Goal: Task Accomplishment & Management: Manage account settings

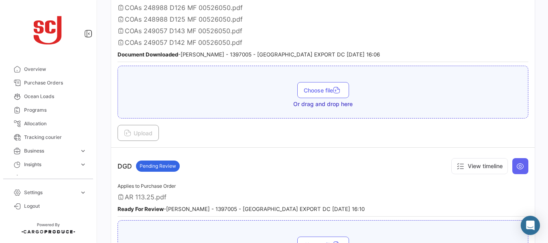
scroll to position [486, 0]
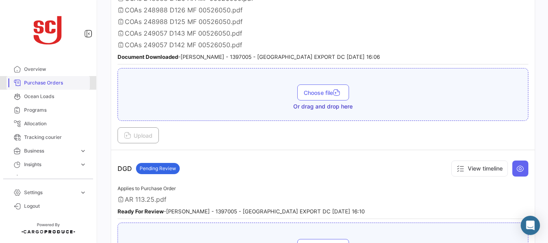
click at [58, 81] on span "Purchase Orders" at bounding box center [55, 82] width 63 height 7
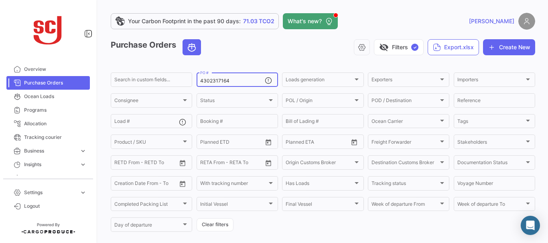
click at [235, 82] on input "4302317164" at bounding box center [232, 81] width 65 height 6
type input "4302341148"
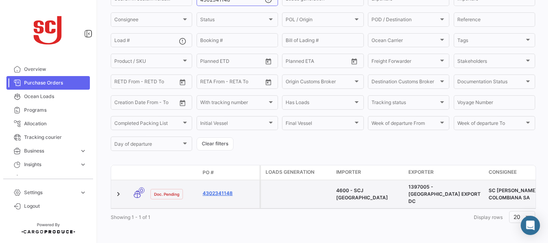
click at [222, 190] on link "4302341148" at bounding box center [230, 193] width 54 height 7
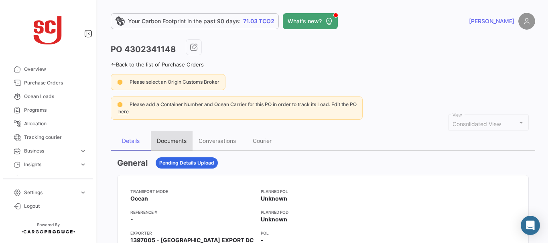
click at [177, 145] on div "Documents" at bounding box center [172, 141] width 42 height 19
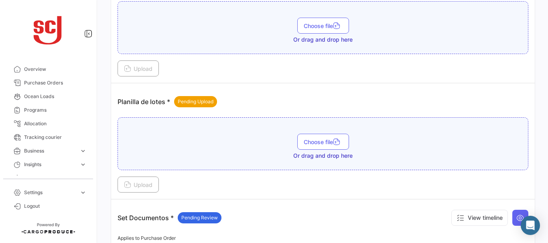
scroll to position [915, 0]
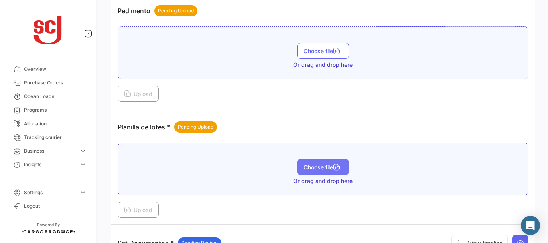
click at [316, 166] on span "Choose file" at bounding box center [323, 167] width 39 height 7
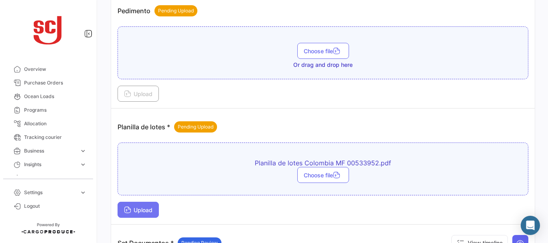
click at [142, 211] on span "Upload" at bounding box center [138, 210] width 28 height 7
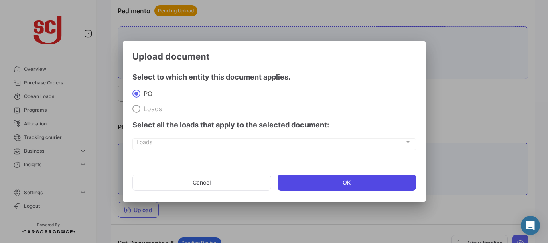
click at [337, 183] on button "OK" at bounding box center [347, 183] width 138 height 16
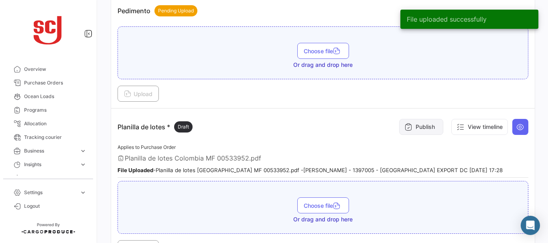
click at [419, 125] on button "Publish" at bounding box center [421, 127] width 44 height 16
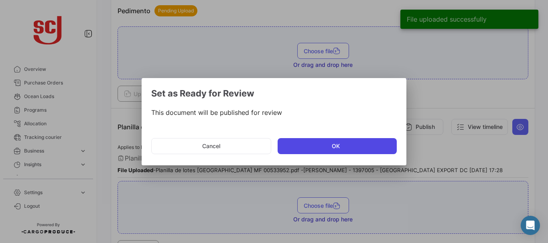
click at [329, 150] on button "OK" at bounding box center [337, 146] width 119 height 16
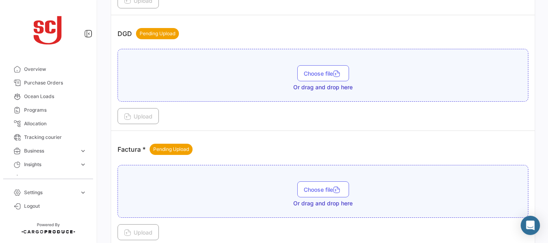
scroll to position [520, 0]
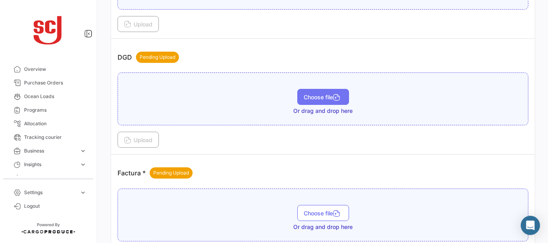
click at [322, 96] on span "Choose file" at bounding box center [323, 97] width 39 height 7
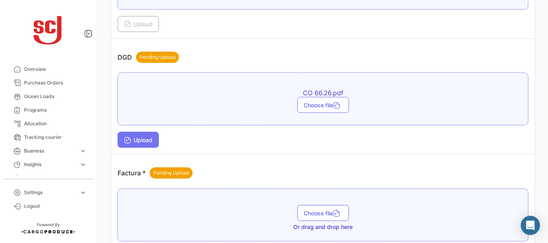
click at [140, 139] on span "Upload" at bounding box center [138, 140] width 28 height 7
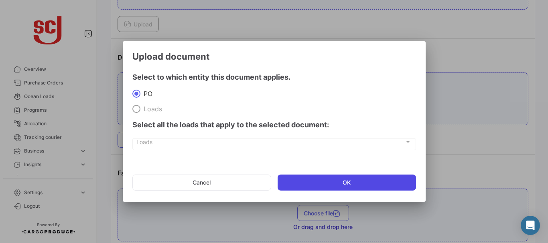
click at [306, 184] on button "OK" at bounding box center [347, 183] width 138 height 16
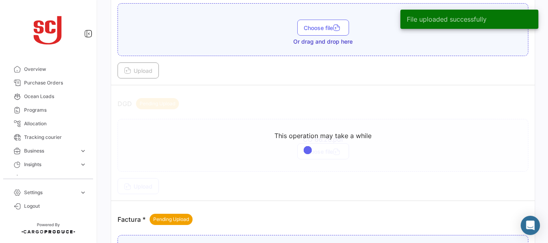
scroll to position [485, 0]
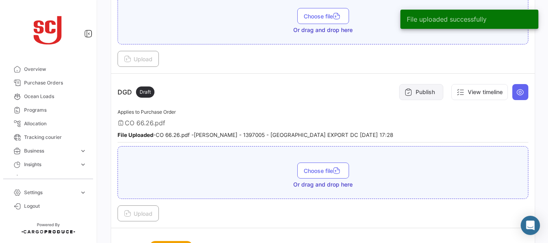
click at [412, 90] on button "Publish" at bounding box center [421, 92] width 44 height 16
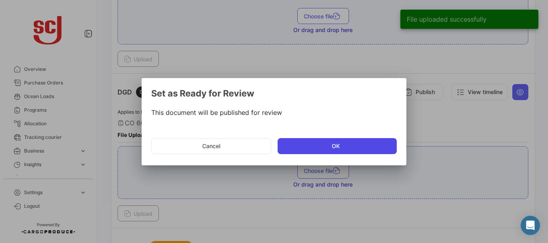
click at [309, 143] on button "OK" at bounding box center [337, 146] width 119 height 16
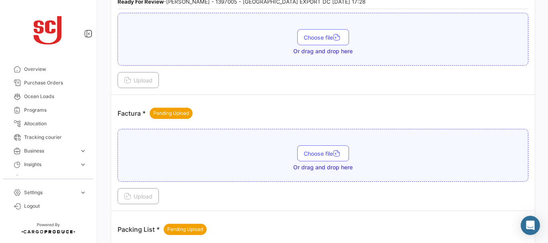
scroll to position [621, 0]
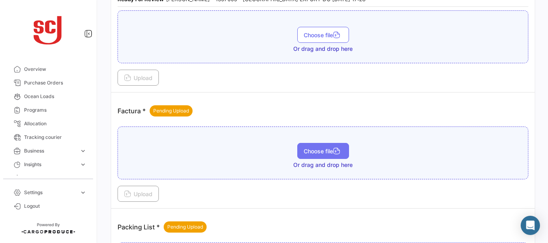
click at [331, 148] on span "Choose file" at bounding box center [323, 151] width 39 height 7
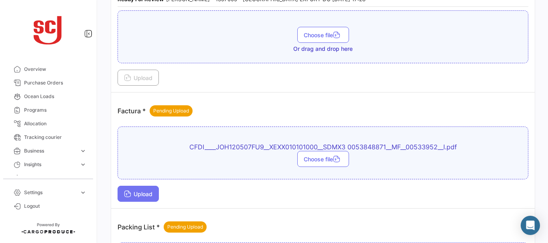
click at [139, 193] on span "Upload" at bounding box center [138, 194] width 28 height 7
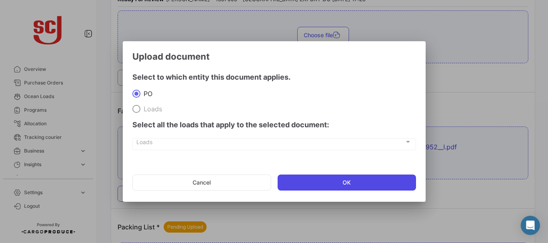
click at [316, 188] on button "OK" at bounding box center [347, 183] width 138 height 16
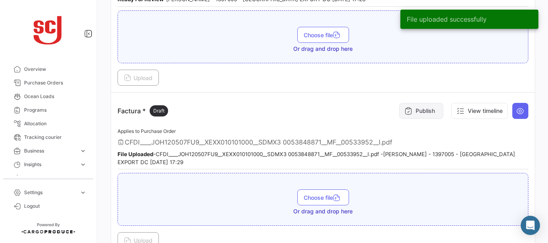
click at [421, 116] on button "Publish" at bounding box center [421, 111] width 44 height 16
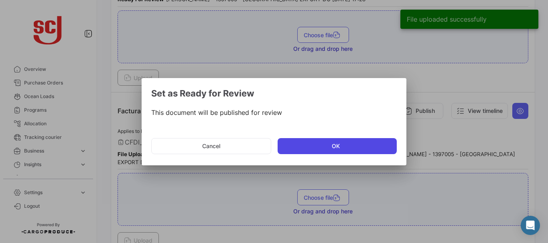
click at [324, 148] on button "OK" at bounding box center [337, 146] width 119 height 16
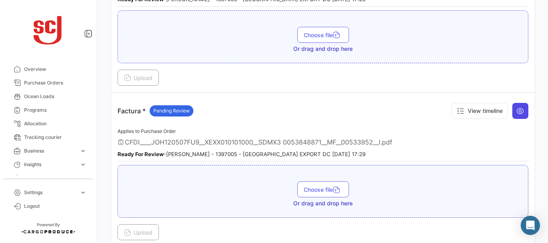
click at [516, 110] on icon at bounding box center [520, 111] width 8 height 8
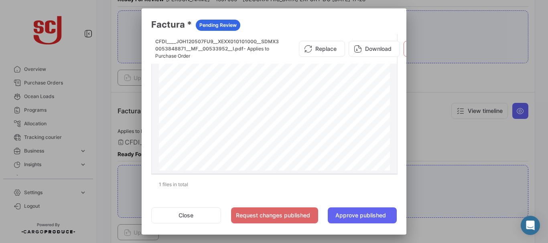
scroll to position [139, 0]
click at [479, 137] on div at bounding box center [274, 121] width 548 height 243
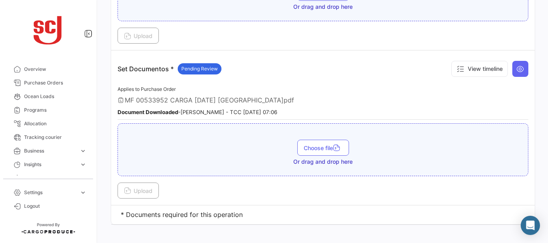
scroll to position [1213, 0]
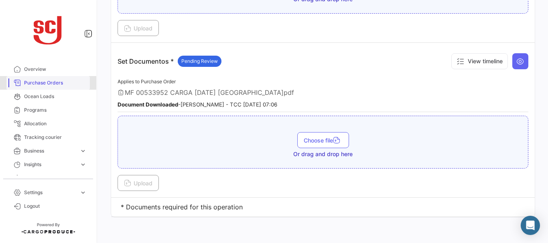
click at [51, 84] on span "Purchase Orders" at bounding box center [55, 82] width 63 height 7
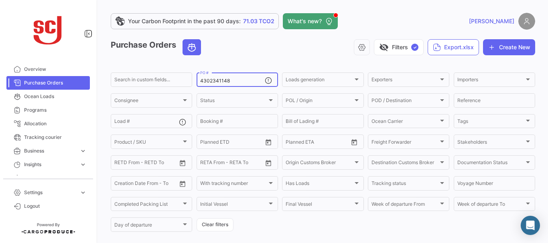
click at [239, 83] on input "4302341148" at bounding box center [232, 81] width 65 height 6
type input "4302341152"
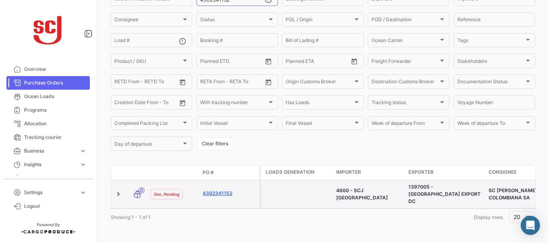
click at [221, 190] on link "4302341152" at bounding box center [230, 193] width 54 height 7
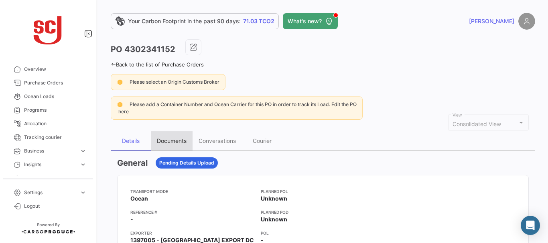
click at [168, 138] on div "Documents" at bounding box center [172, 141] width 30 height 7
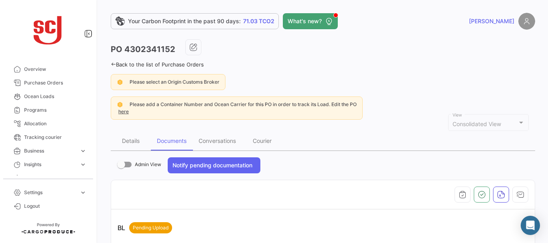
drag, startPoint x: 543, startPoint y: 90, endPoint x: 546, endPoint y: 215, distance: 125.2
click at [543, 234] on div "Your Carbon Footprint in the past 90 days: 71.03 TCO2 What's new? [PERSON_NAME]…" at bounding box center [323, 121] width 450 height 243
click at [488, 89] on div "Please select an Origin Customs Broker" at bounding box center [323, 82] width 424 height 16
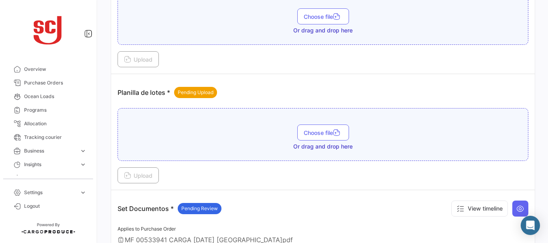
scroll to position [943, 0]
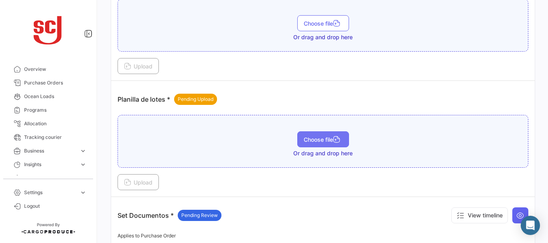
click at [326, 137] on span "Choose file" at bounding box center [323, 139] width 39 height 7
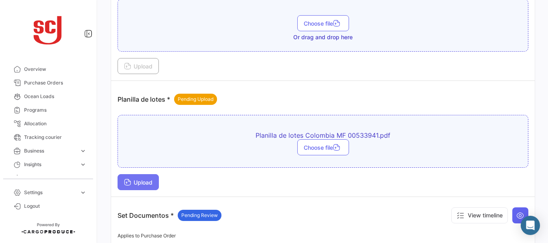
click at [139, 184] on span "Upload" at bounding box center [138, 182] width 28 height 7
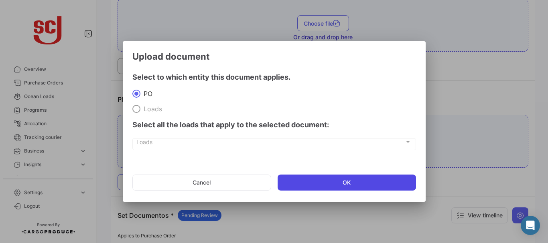
click at [315, 185] on button "OK" at bounding box center [347, 183] width 138 height 16
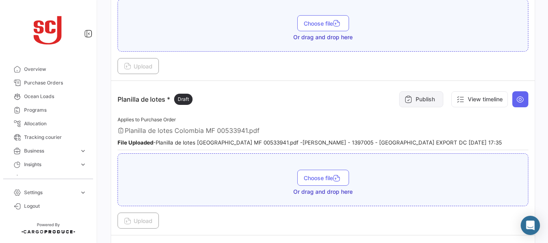
click at [408, 103] on button "Publish" at bounding box center [421, 99] width 44 height 16
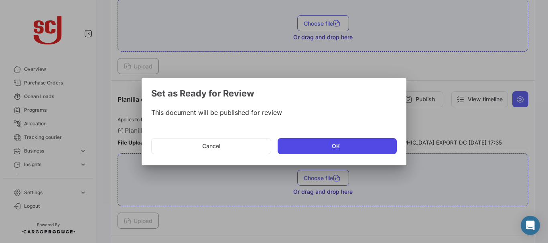
click at [346, 147] on button "OK" at bounding box center [337, 146] width 119 height 16
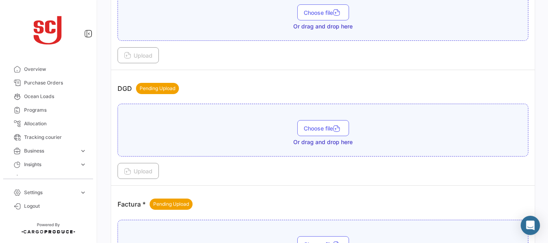
scroll to position [479, 0]
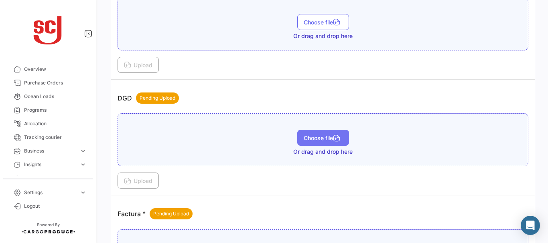
click at [317, 138] on span "Choose file" at bounding box center [323, 138] width 39 height 7
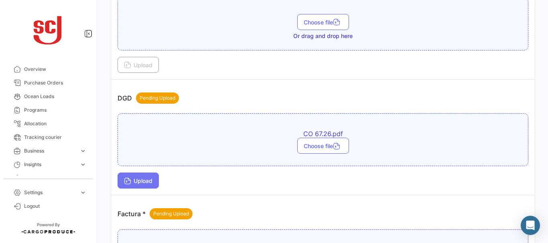
click at [145, 178] on span "Upload" at bounding box center [138, 181] width 28 height 7
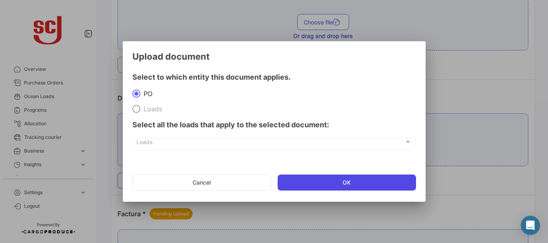
click at [311, 180] on button "OK" at bounding box center [347, 183] width 138 height 16
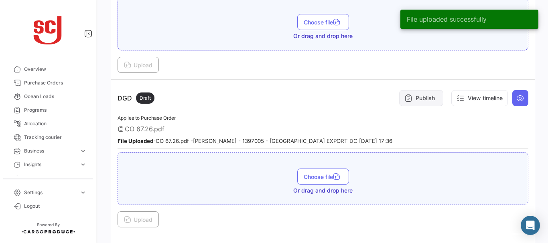
click at [421, 91] on button "Publish" at bounding box center [421, 98] width 44 height 16
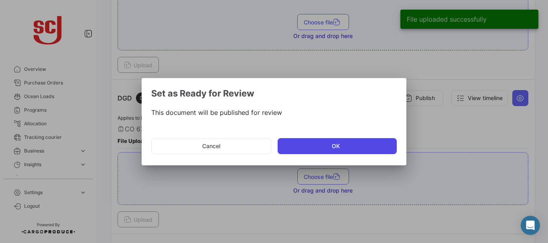
click at [320, 146] on button "OK" at bounding box center [337, 146] width 119 height 16
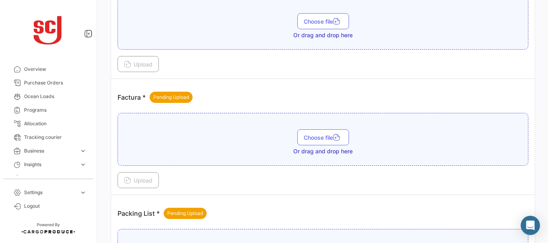
scroll to position [639, 0]
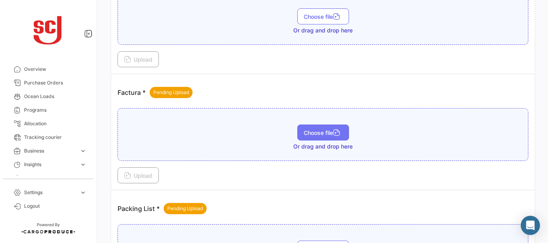
click at [305, 132] on span "Choose file" at bounding box center [323, 133] width 39 height 7
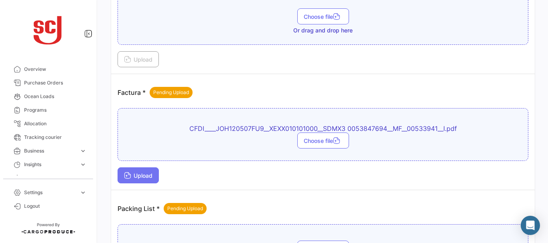
click at [138, 182] on button "Upload" at bounding box center [138, 176] width 41 height 16
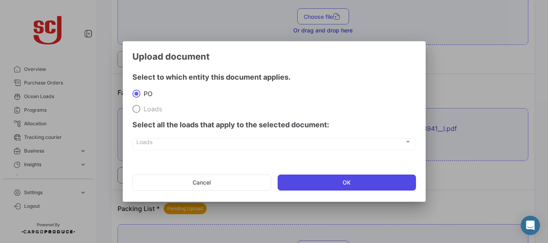
click at [334, 181] on button "OK" at bounding box center [347, 183] width 138 height 16
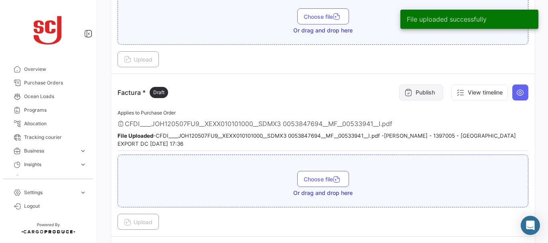
click at [424, 96] on button "Publish" at bounding box center [421, 93] width 44 height 16
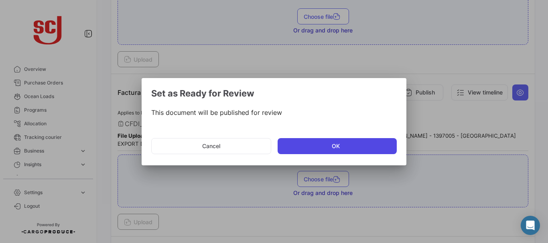
click at [323, 148] on button "OK" at bounding box center [337, 146] width 119 height 16
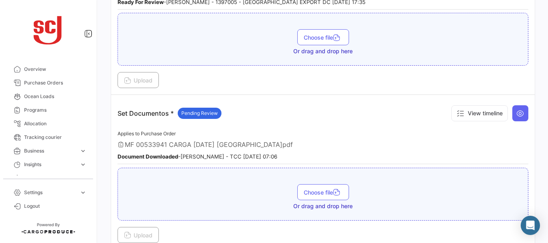
scroll to position [1168, 0]
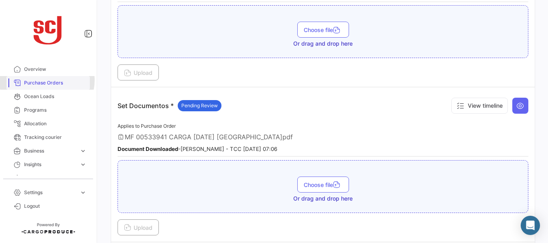
click at [47, 80] on span "Purchase Orders" at bounding box center [55, 82] width 63 height 7
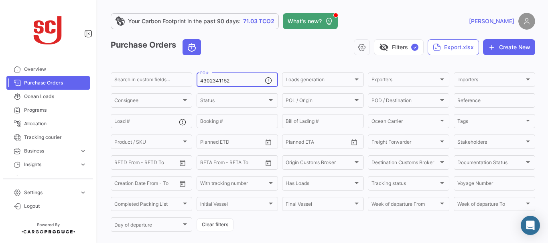
click at [234, 82] on input "4302341152" at bounding box center [232, 81] width 65 height 6
type input "4302341154"
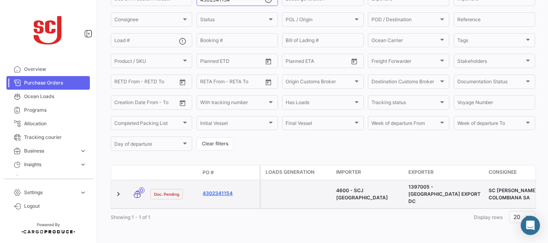
click at [229, 190] on link "4302341154" at bounding box center [230, 193] width 54 height 7
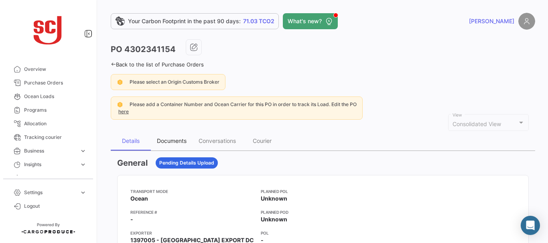
click at [174, 141] on div "Documents" at bounding box center [172, 141] width 30 height 7
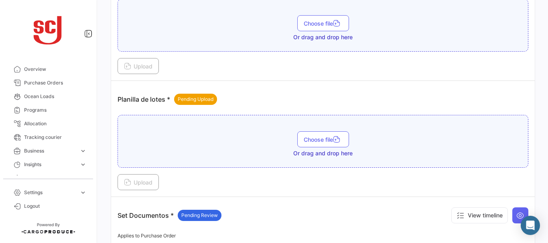
scroll to position [933, 0]
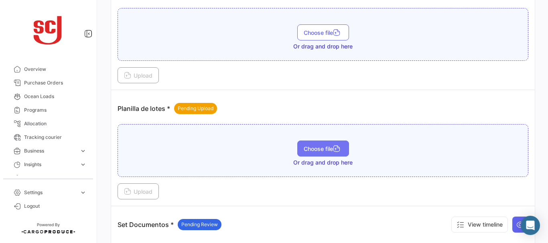
click at [304, 148] on span "Choose file" at bounding box center [323, 149] width 39 height 7
click at [311, 156] on button "Choose file" at bounding box center [323, 149] width 52 height 16
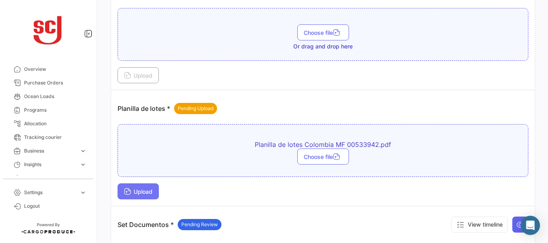
click at [145, 191] on span "Upload" at bounding box center [138, 192] width 28 height 7
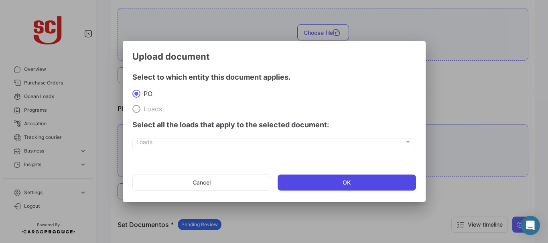
click at [303, 187] on button "OK" at bounding box center [347, 183] width 138 height 16
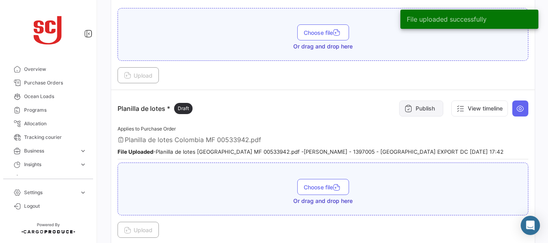
click at [426, 111] on button "Publish" at bounding box center [421, 109] width 44 height 16
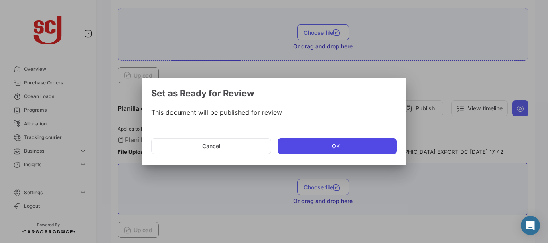
click at [311, 153] on button "OK" at bounding box center [337, 146] width 119 height 16
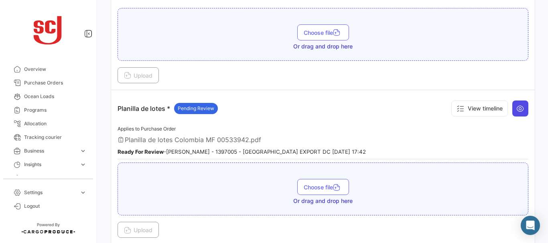
click at [516, 105] on icon at bounding box center [520, 109] width 8 height 8
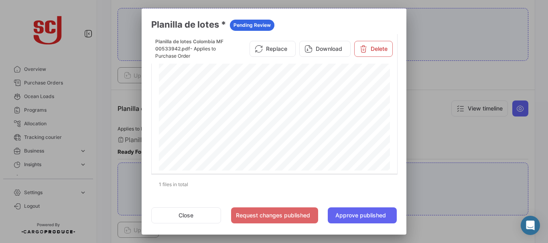
click at [457, 133] on div at bounding box center [274, 121] width 548 height 243
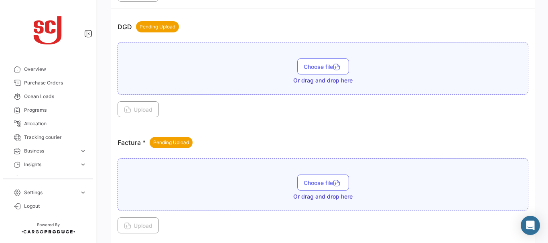
scroll to position [543, 0]
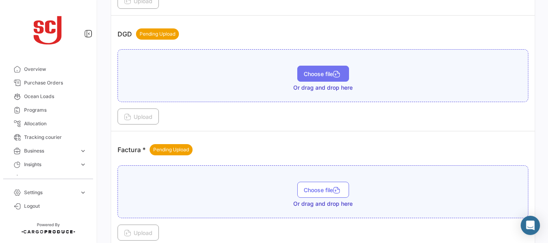
click at [326, 72] on span "Choose file" at bounding box center [323, 74] width 39 height 7
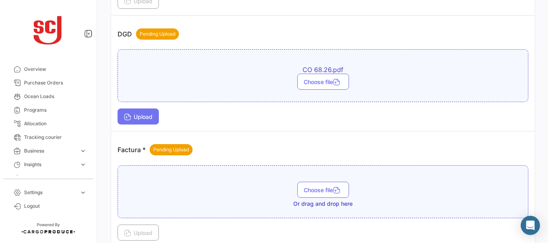
click at [154, 118] on button "Upload" at bounding box center [138, 117] width 41 height 16
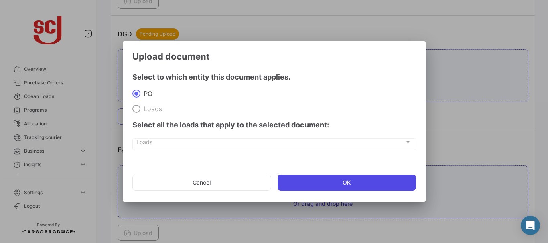
click at [325, 179] on button "OK" at bounding box center [347, 183] width 138 height 16
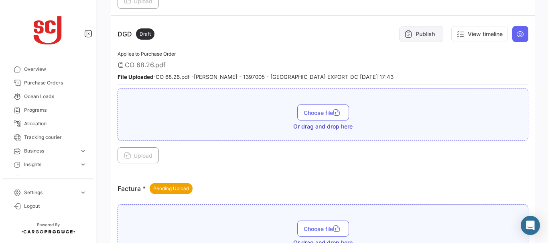
click at [411, 27] on button "Publish" at bounding box center [421, 34] width 44 height 16
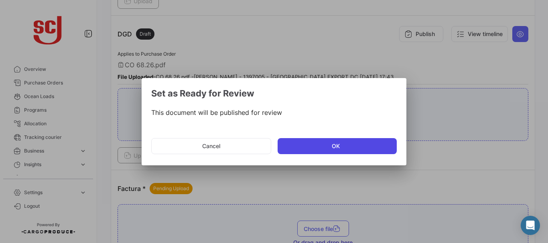
click at [338, 139] on button "OK" at bounding box center [337, 146] width 119 height 16
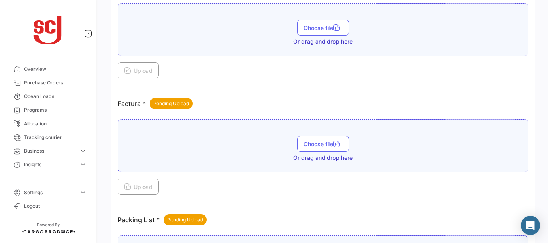
scroll to position [633, 0]
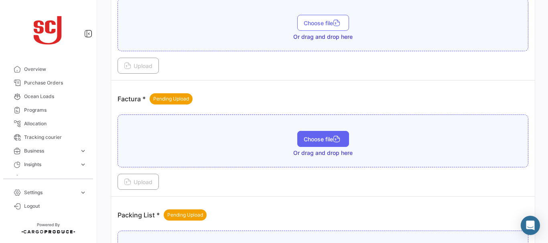
click at [306, 140] on span "Choose file" at bounding box center [323, 139] width 39 height 7
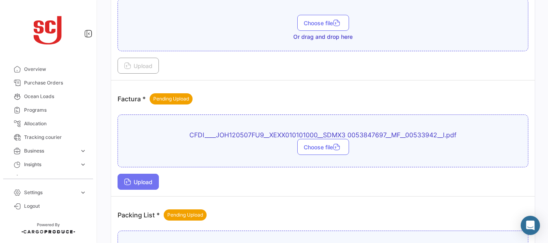
click at [135, 176] on button "Upload" at bounding box center [138, 182] width 41 height 16
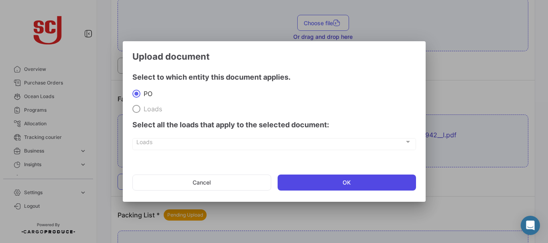
click at [319, 177] on button "OK" at bounding box center [347, 183] width 138 height 16
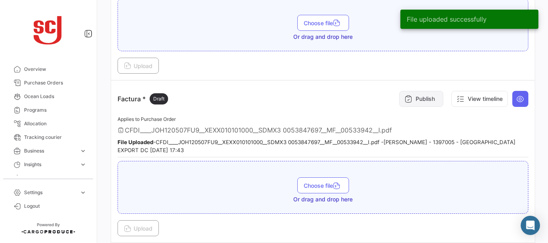
click at [414, 93] on button "Publish" at bounding box center [421, 99] width 44 height 16
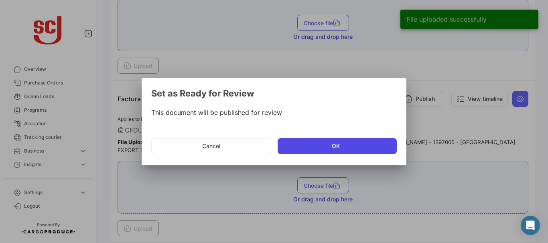
click at [329, 150] on button "OK" at bounding box center [337, 146] width 119 height 16
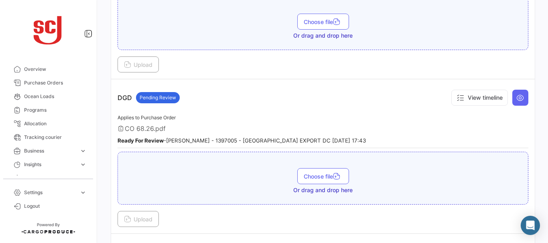
scroll to position [477, 0]
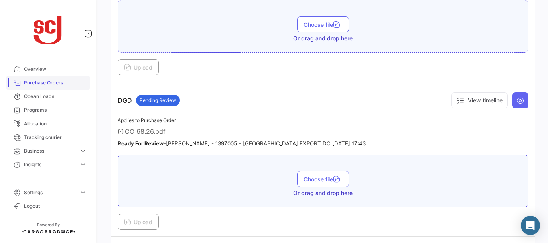
click at [44, 79] on span "Purchase Orders" at bounding box center [55, 82] width 63 height 7
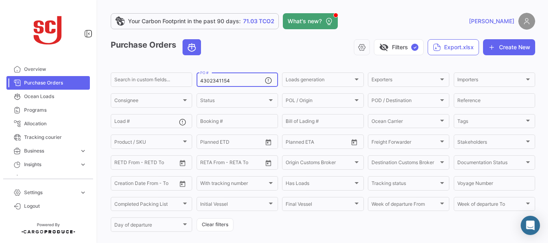
click at [234, 78] on input "4302341154" at bounding box center [232, 81] width 65 height 6
type input "4302339606"
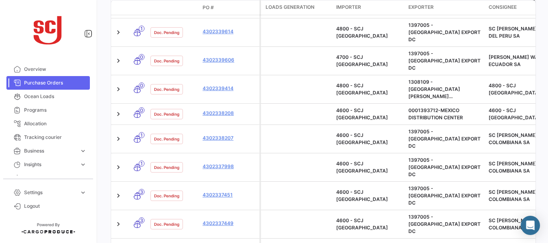
scroll to position [81, 0]
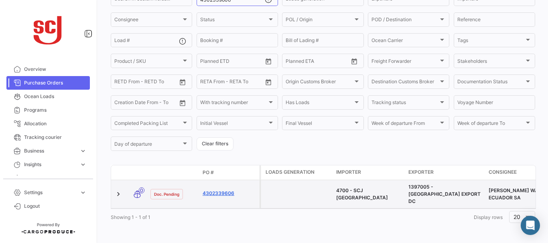
click at [220, 191] on link "4302339606" at bounding box center [230, 193] width 54 height 7
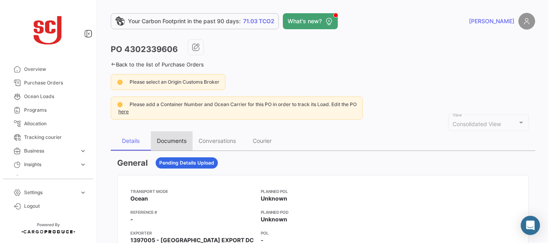
click at [160, 138] on div "Documents" at bounding box center [172, 141] width 30 height 7
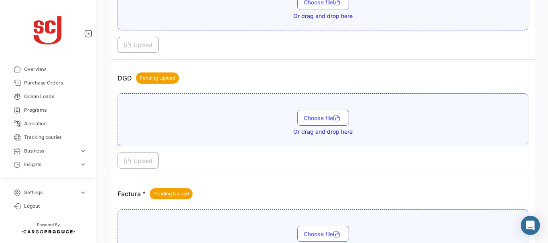
scroll to position [494, 0]
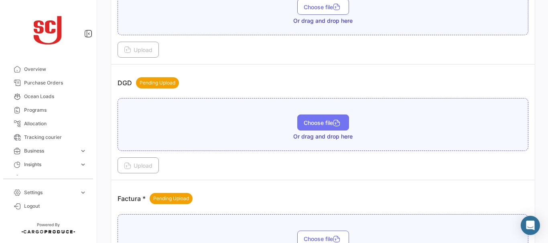
click at [322, 123] on span "Choose file" at bounding box center [323, 123] width 39 height 7
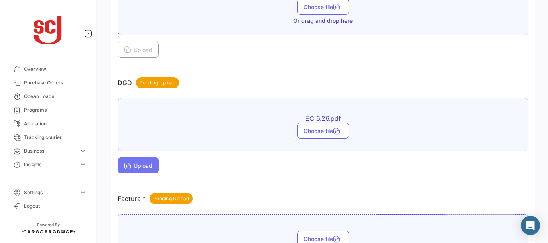
click at [154, 167] on button "Upload" at bounding box center [138, 166] width 41 height 16
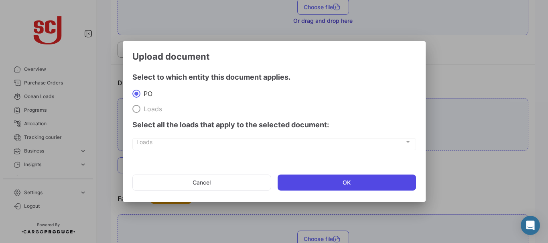
click at [307, 178] on button "OK" at bounding box center [347, 183] width 138 height 16
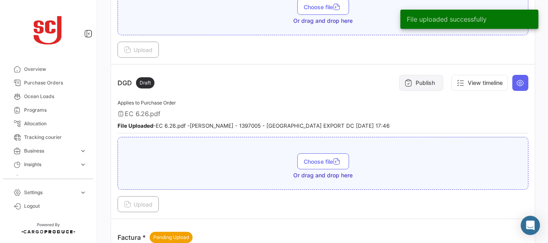
click at [426, 85] on button "Publish" at bounding box center [421, 83] width 44 height 16
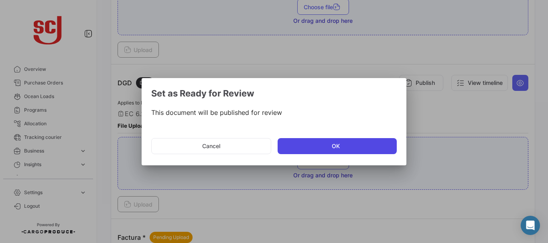
click at [312, 144] on button "OK" at bounding box center [337, 146] width 119 height 16
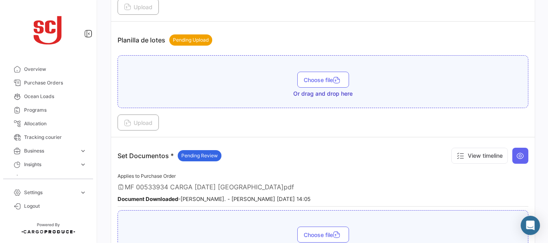
scroll to position [1136, 0]
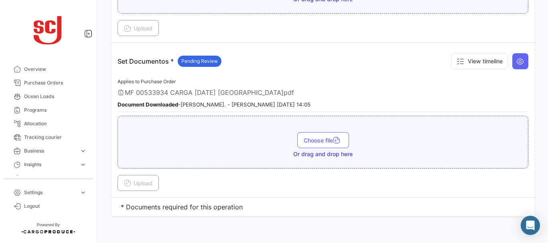
click at [544, 225] on div "Your Carbon Footprint in the past 90 days: 71.03 TCO2 What's new? [PERSON_NAME]…" at bounding box center [323, 121] width 450 height 243
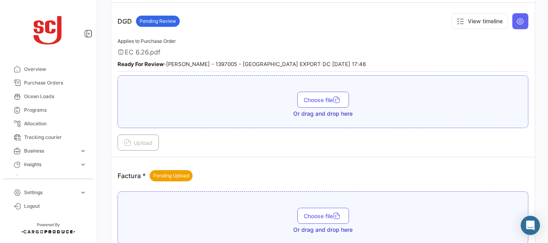
scroll to position [551, 0]
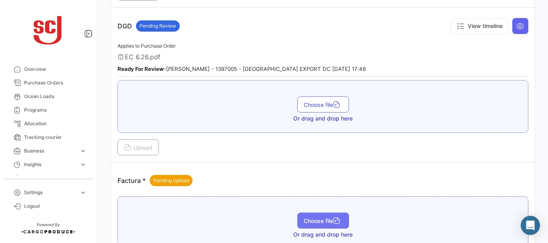
click at [327, 221] on span "Choose file" at bounding box center [323, 221] width 39 height 7
click at [487, 51] on div "Applies to Purchase Order EC 6.26.pdf Ready For Review - [PERSON_NAME] - 139700…" at bounding box center [323, 58] width 411 height 35
click at [309, 219] on span "Choose file" at bounding box center [323, 221] width 39 height 7
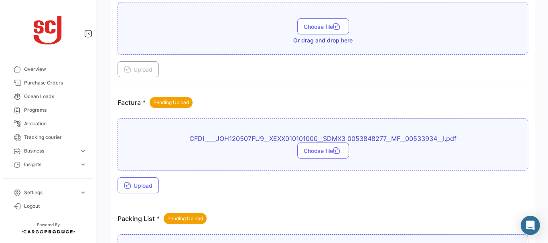
scroll to position [627, 0]
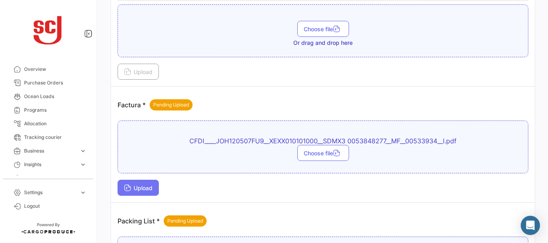
click at [156, 186] on button "Upload" at bounding box center [138, 188] width 41 height 16
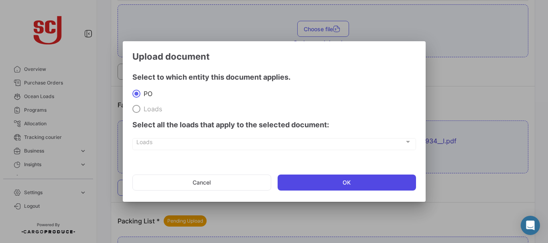
click at [343, 179] on button "OK" at bounding box center [347, 183] width 138 height 16
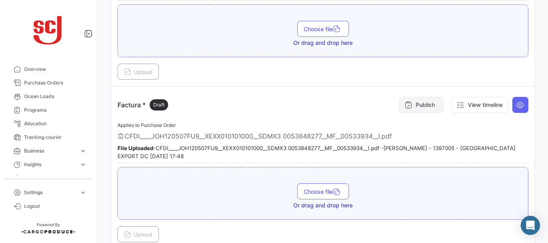
click at [412, 105] on button "Publish" at bounding box center [421, 105] width 44 height 16
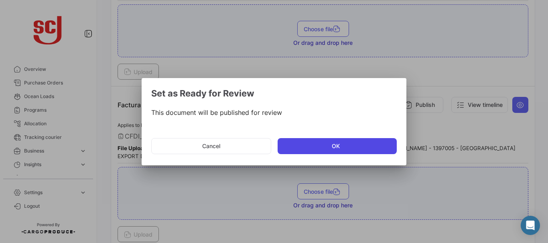
click at [316, 141] on button "OK" at bounding box center [337, 146] width 119 height 16
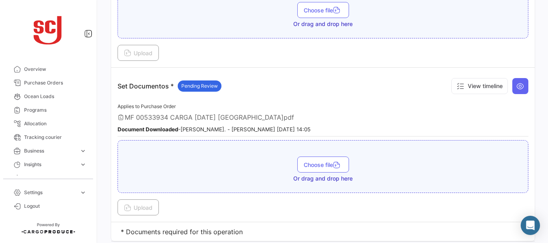
scroll to position [1174, 0]
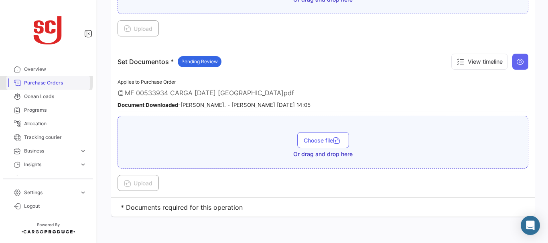
click at [43, 81] on span "Purchase Orders" at bounding box center [55, 82] width 63 height 7
